Goal: Task Accomplishment & Management: Manage account settings

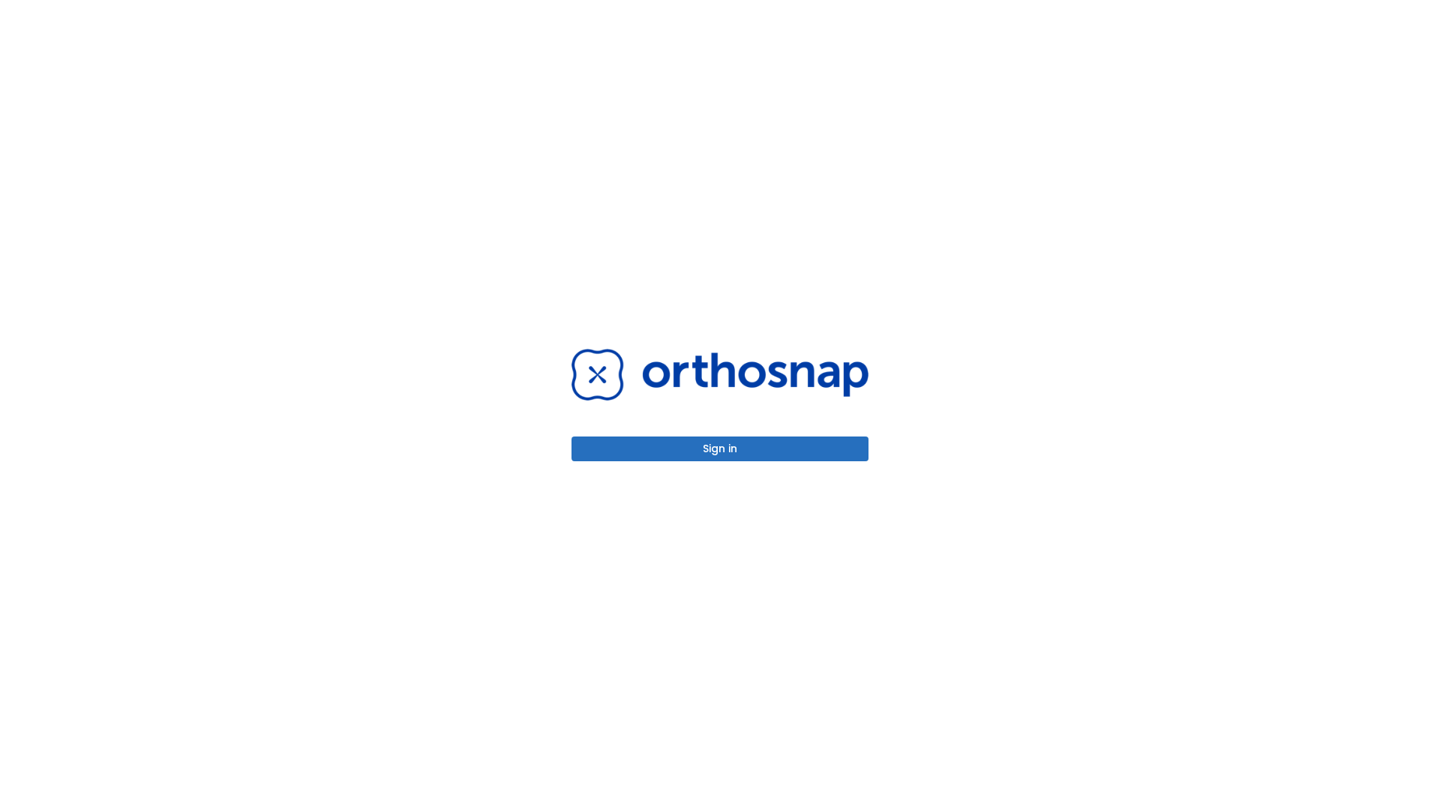
click at [720, 449] on button "Sign in" at bounding box center [720, 449] width 297 height 25
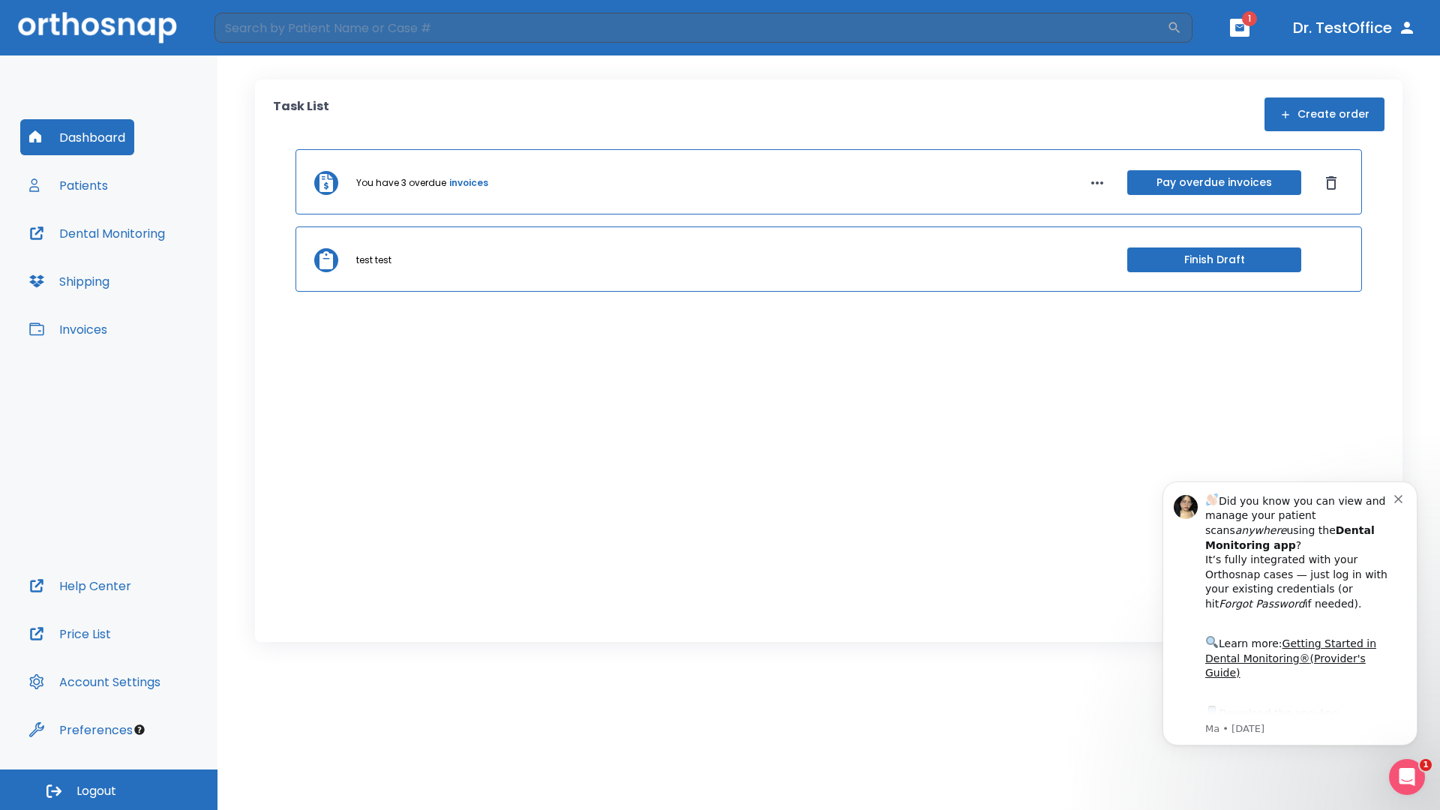
click at [109, 790] on span "Logout" at bounding box center [97, 791] width 40 height 17
